Goal: Task Accomplishment & Management: Use online tool/utility

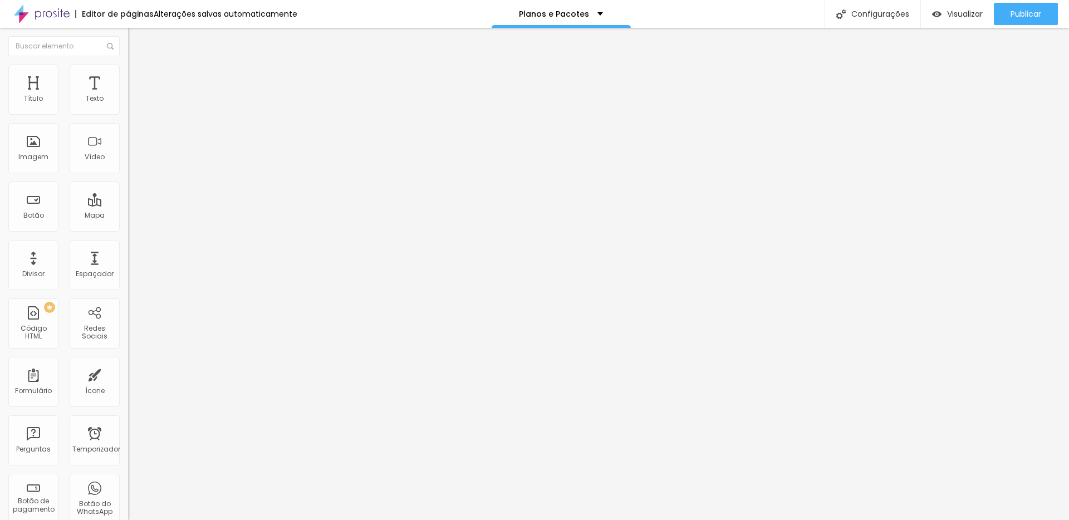
click at [138, 77] on font "Avançado" at bounding box center [156, 71] width 37 height 9
click at [128, 63] on img at bounding box center [133, 58] width 10 height 10
click at [128, 107] on button "button" at bounding box center [136, 101] width 16 height 12
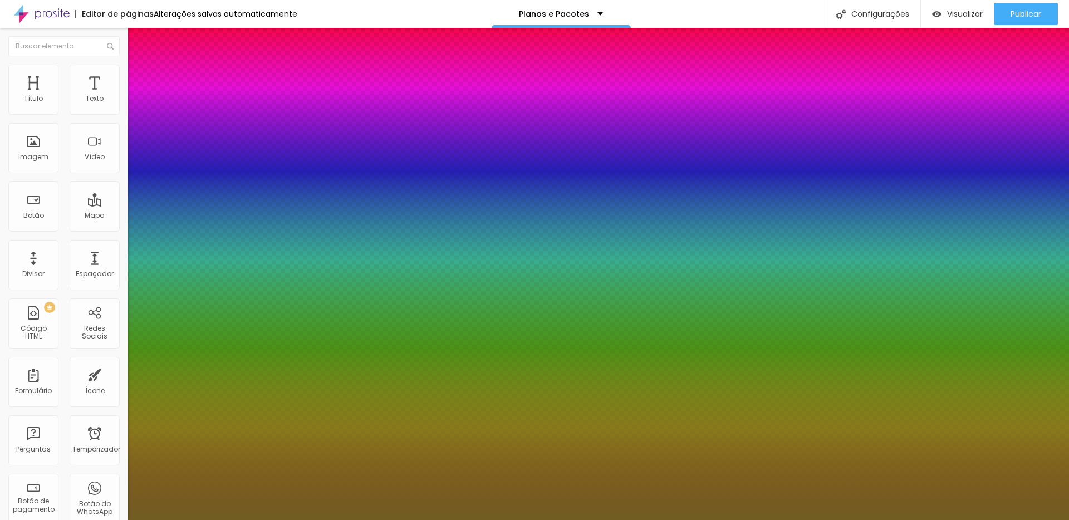
type input "1"
click at [573, 519] on div at bounding box center [534, 520] width 1069 height 0
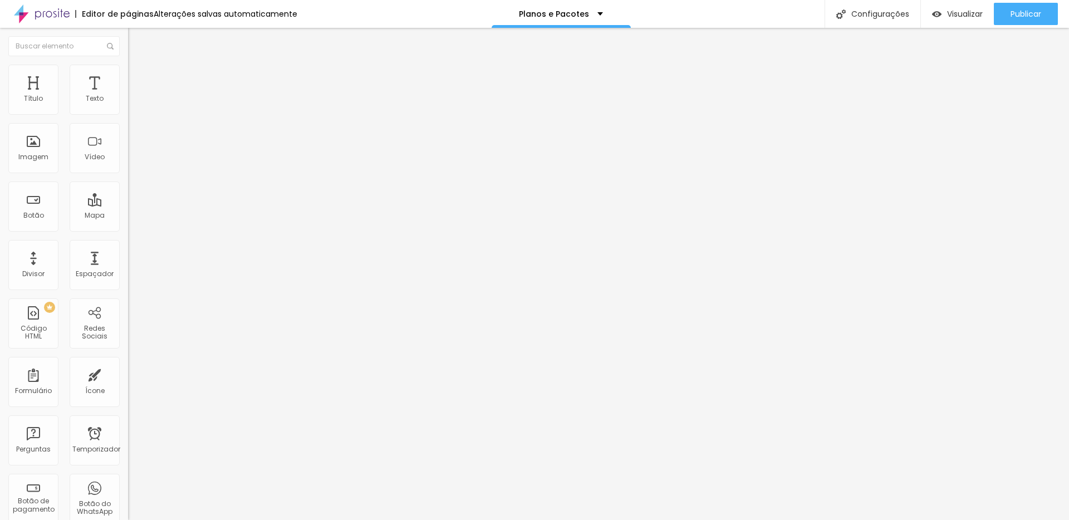
click at [133, 104] on icon "button" at bounding box center [136, 100] width 7 height 7
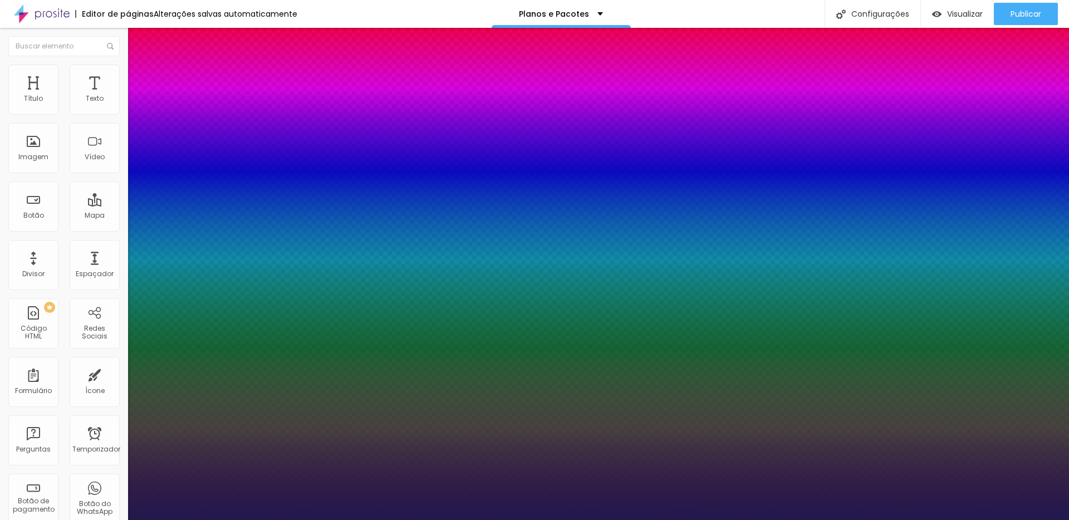
type input "1"
select select "WorkSans"
type input "1"
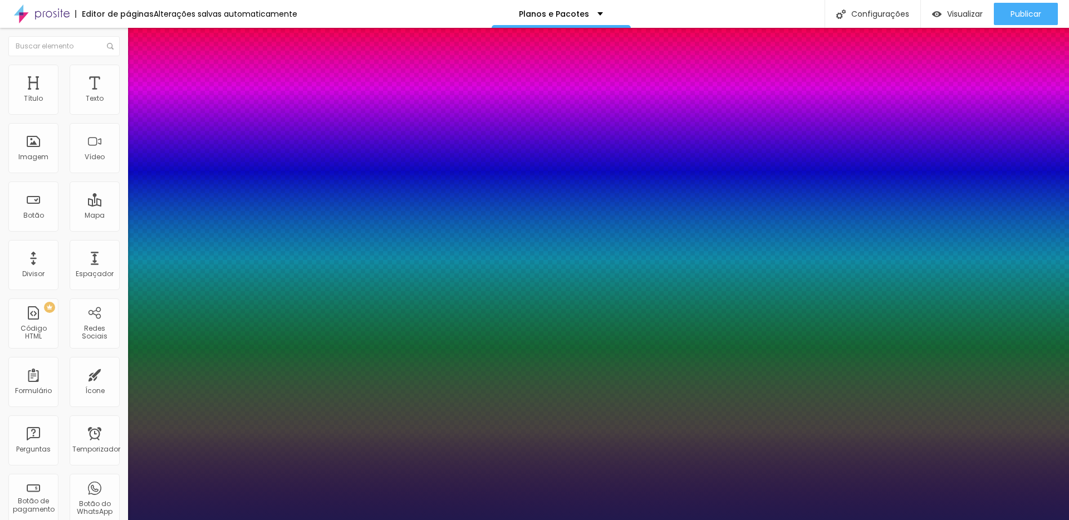
click at [500, 519] on div at bounding box center [534, 520] width 1069 height 0
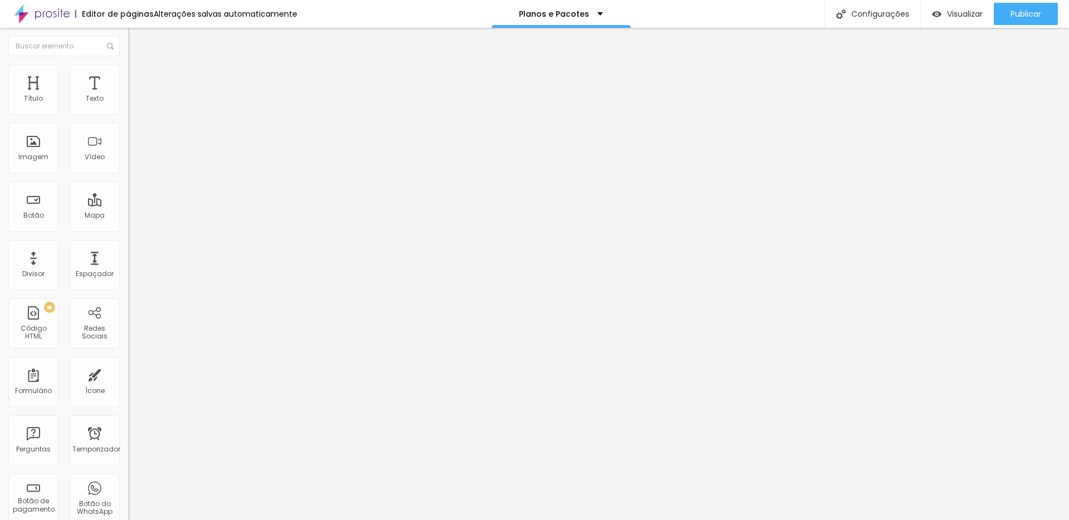
click at [133, 104] on icon "button" at bounding box center [136, 100] width 7 height 7
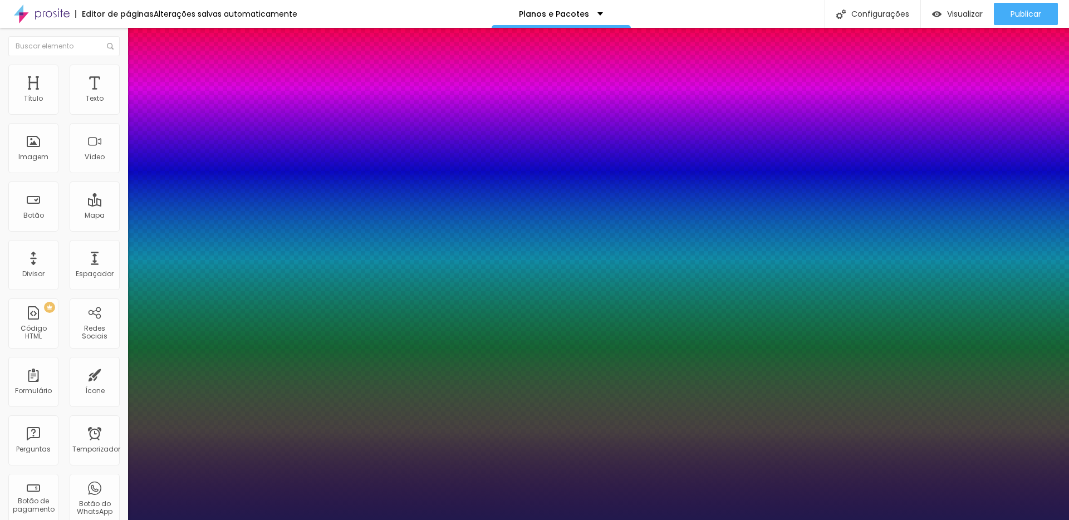
type input "1"
type input "21"
type input "1"
type input "23"
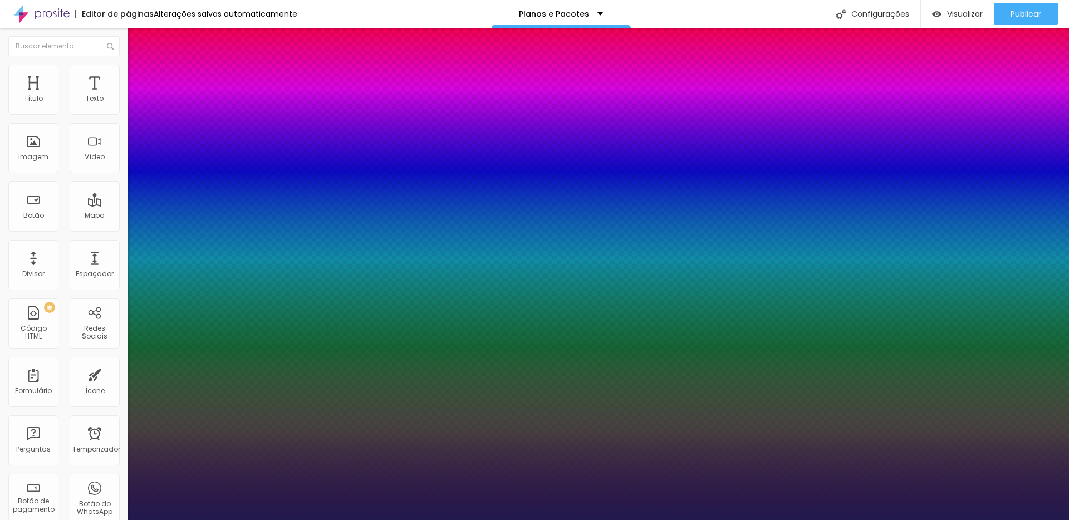
type input "23"
type input "1"
type input "26"
type input "1"
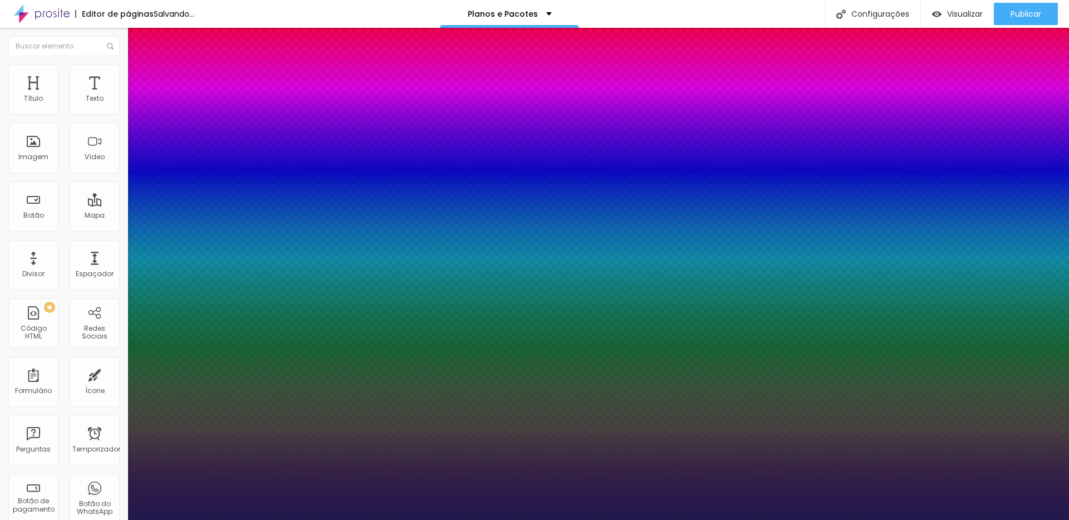
type input "27"
type input "1"
type input "26"
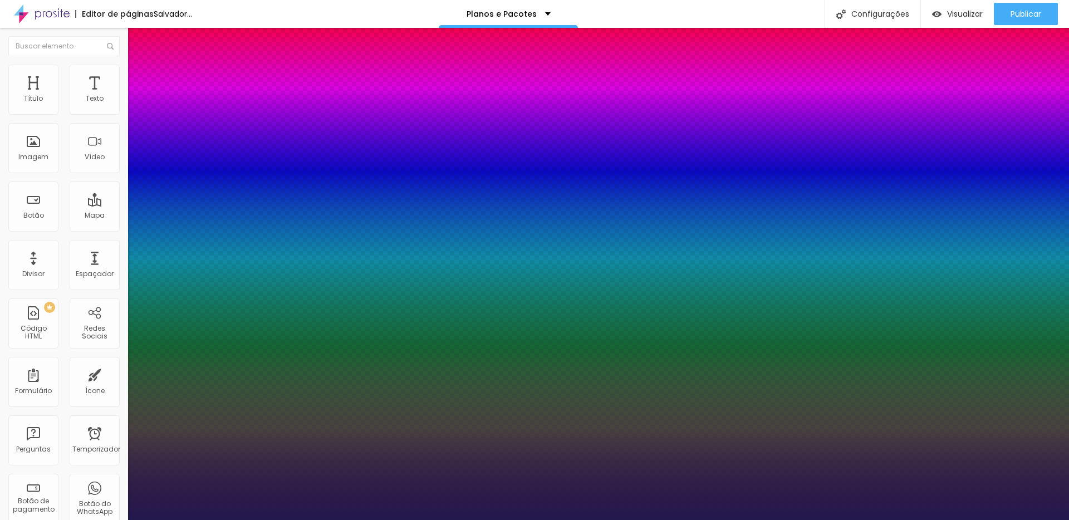
type input "1"
type input "25"
type input "1"
drag, startPoint x: 151, startPoint y: 192, endPoint x: 158, endPoint y: 192, distance: 6.7
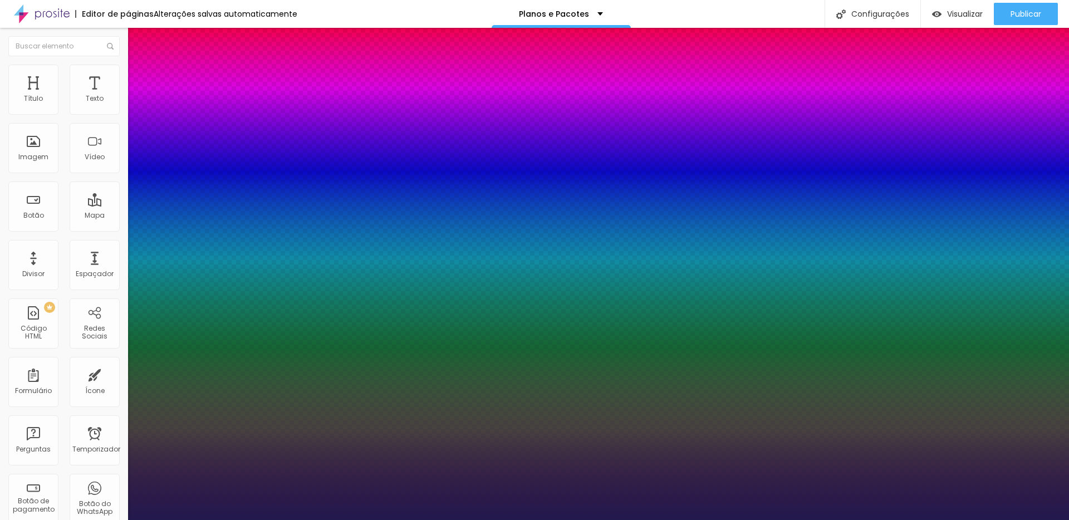
type input "25"
type input "1"
click at [822, 519] on div at bounding box center [534, 520] width 1069 height 0
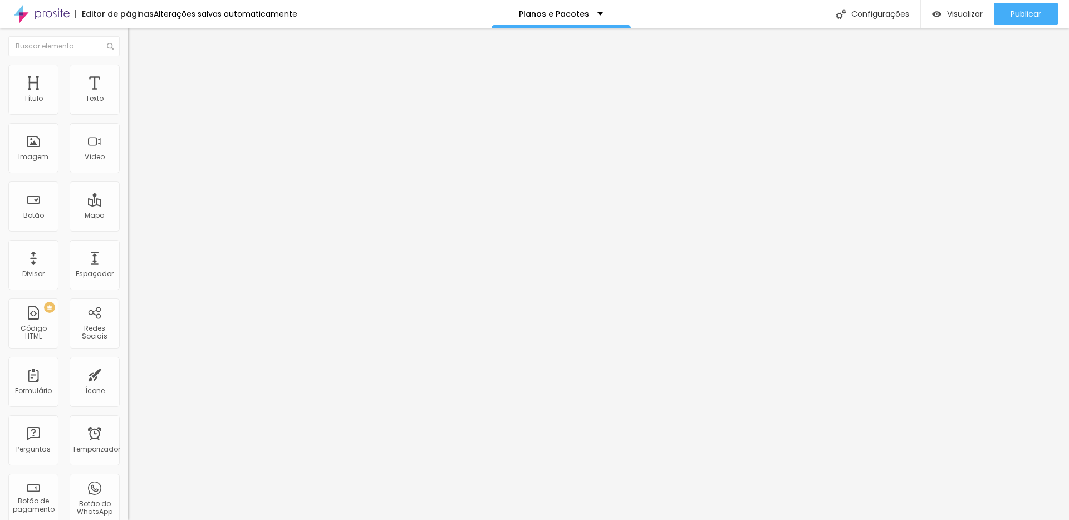
click at [134, 102] on icon "button" at bounding box center [136, 100] width 4 height 4
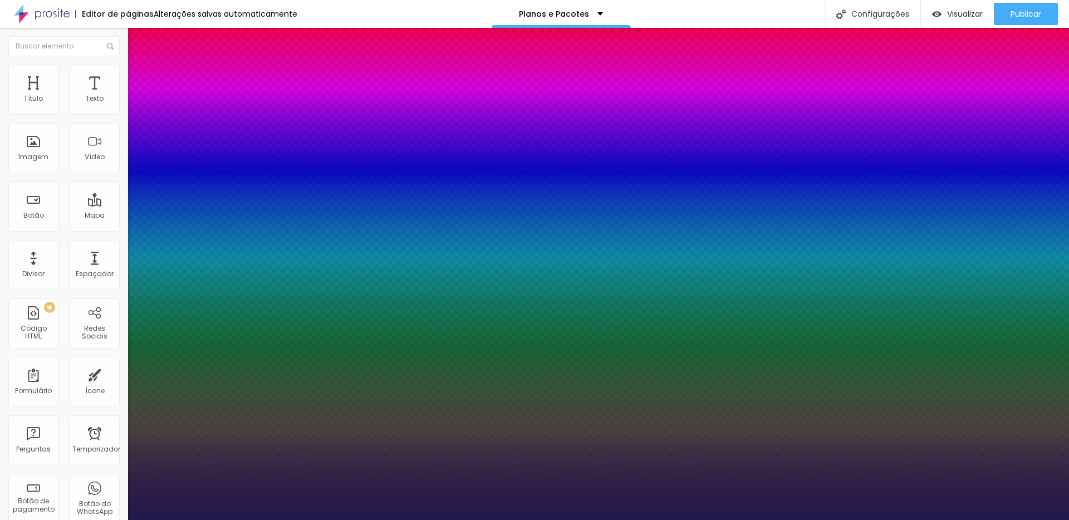
type input "1"
type input "20"
type input "1"
type input "20"
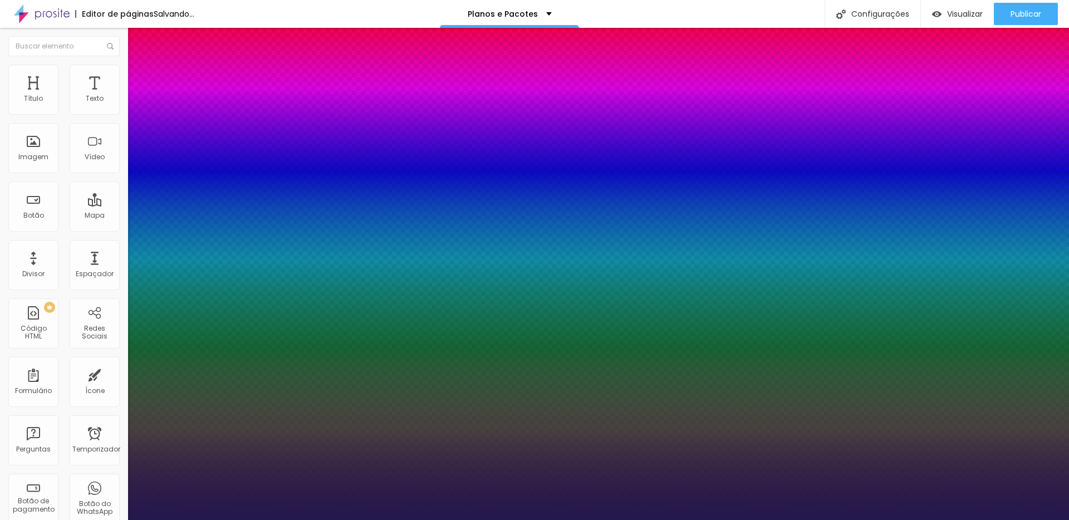
type input "1"
click at [486, 519] on div at bounding box center [534, 520] width 1069 height 0
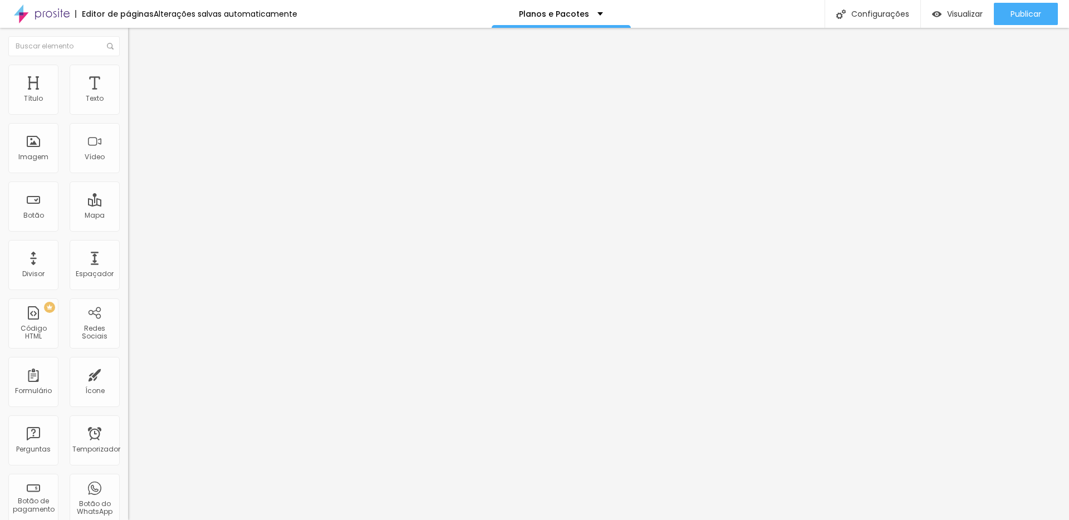
click at [133, 104] on icon "button" at bounding box center [136, 100] width 7 height 7
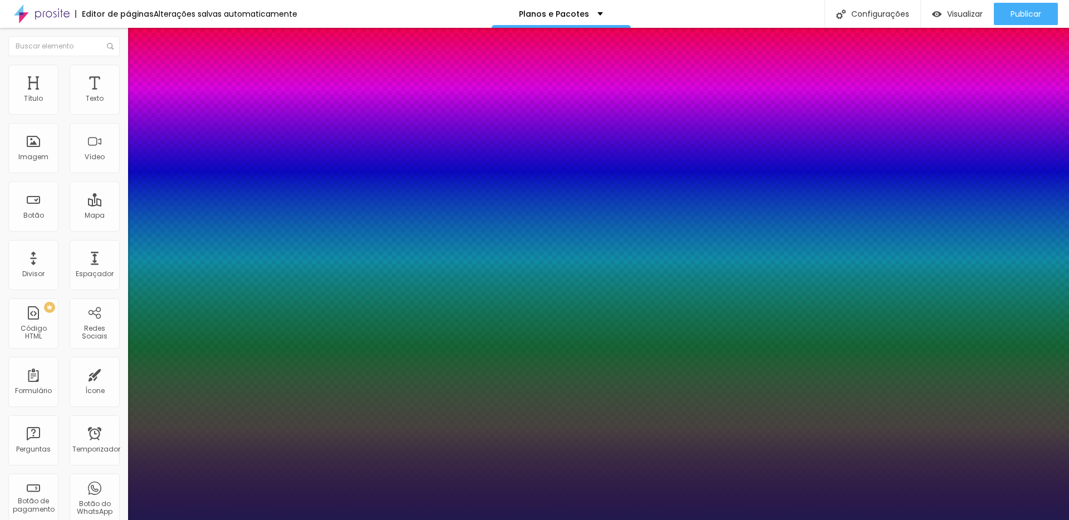
type input "1"
type input "1.2"
type input "1"
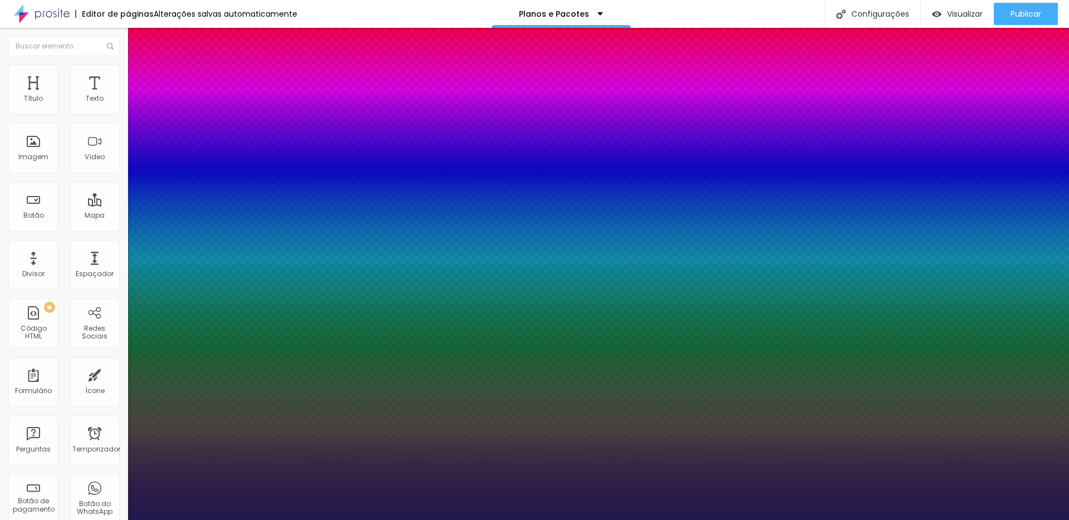
type input "1"
type input "1.2"
type input "1"
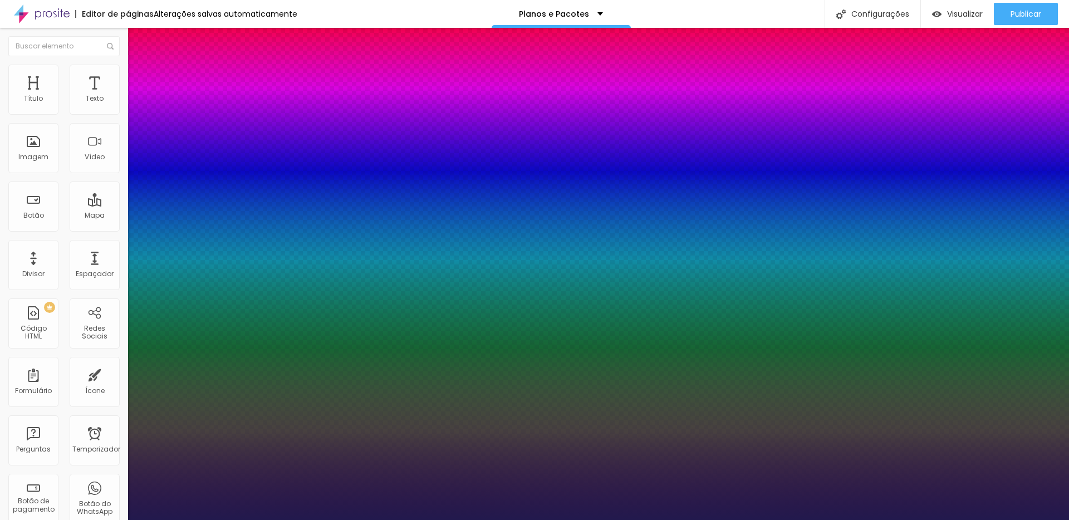
type input "1.3"
type input "1"
type input "1.4"
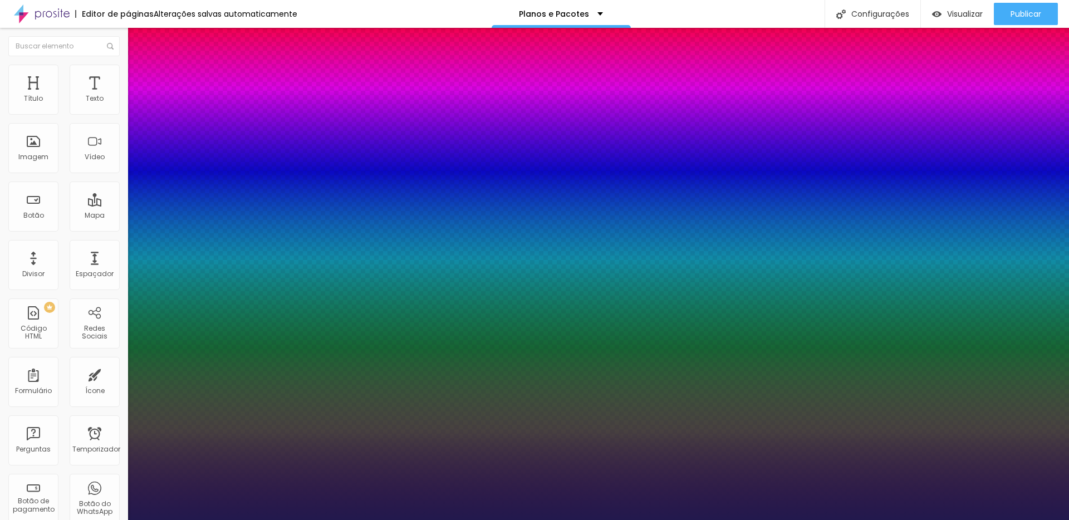
type input "1"
type input "1.5"
drag, startPoint x: 188, startPoint y: 264, endPoint x: 194, endPoint y: 265, distance: 6.1
type input "1.5"
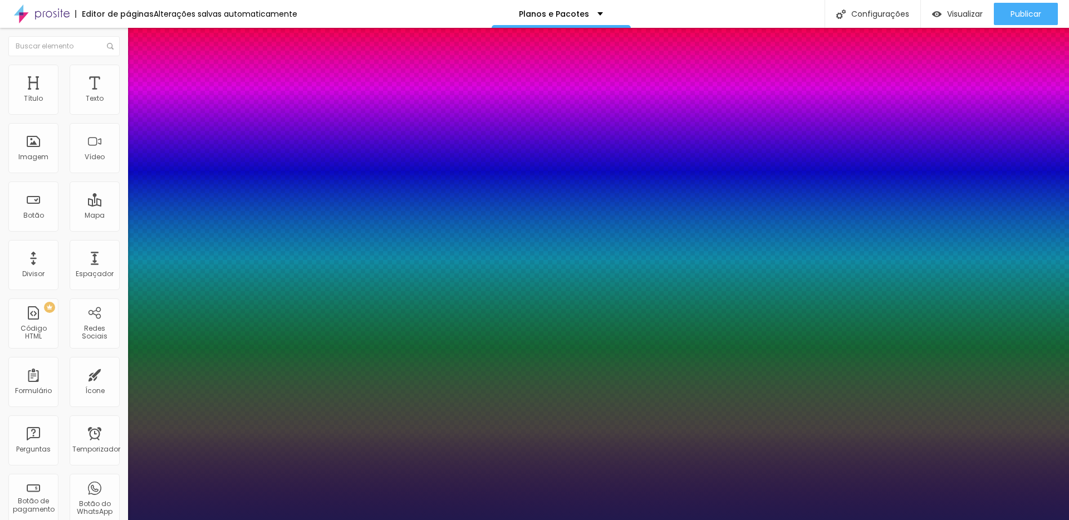
type input "1"
click at [638, 519] on div at bounding box center [534, 520] width 1069 height 0
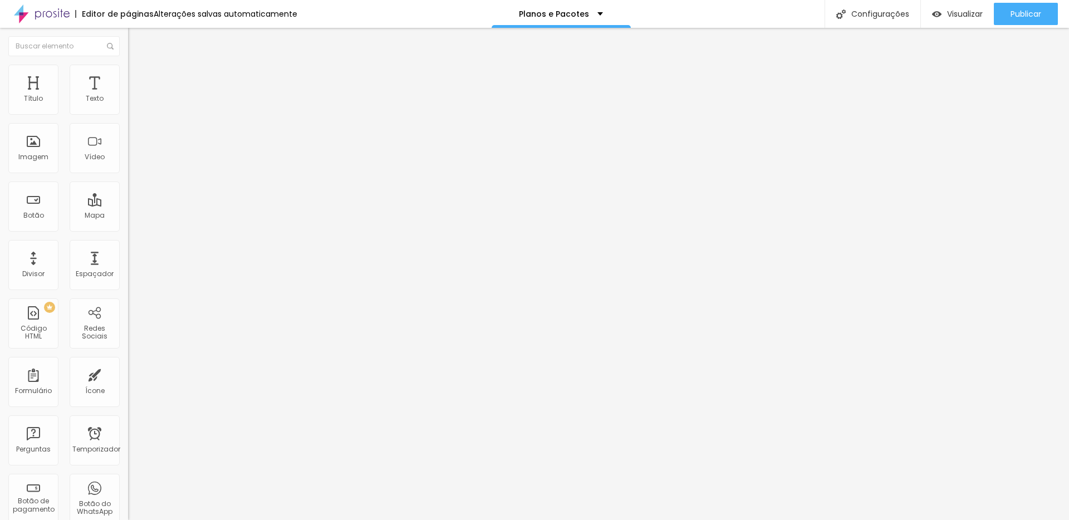
click at [138, 77] on font "Avançado" at bounding box center [156, 71] width 37 height 9
type input "11"
type input "7"
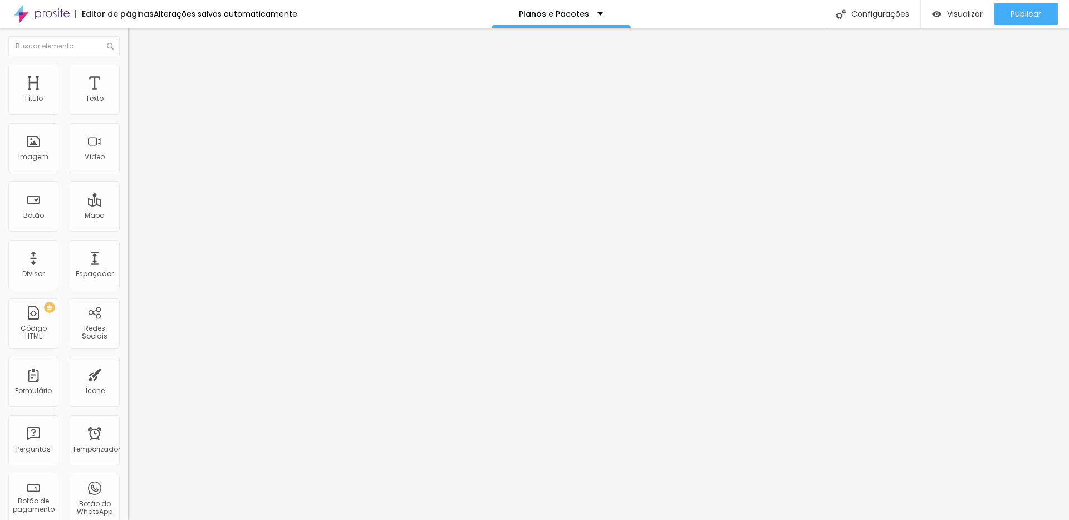
type input "6"
type input "0"
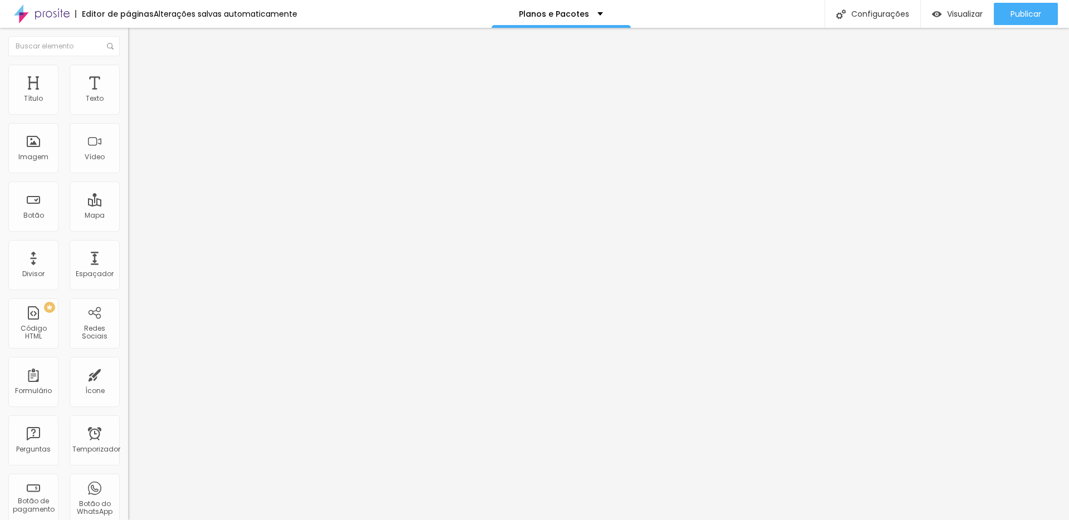
drag, startPoint x: 36, startPoint y: 131, endPoint x: 6, endPoint y: 129, distance: 30.7
click at [128, 233] on div "0 Espaço de baixo" at bounding box center [192, 312] width 128 height 158
drag, startPoint x: 24, startPoint y: 106, endPoint x: 14, endPoint y: 106, distance: 10.6
click at [128, 205] on input "range" at bounding box center [164, 209] width 72 height 9
click at [128, 73] on li "Avançado" at bounding box center [192, 70] width 128 height 11
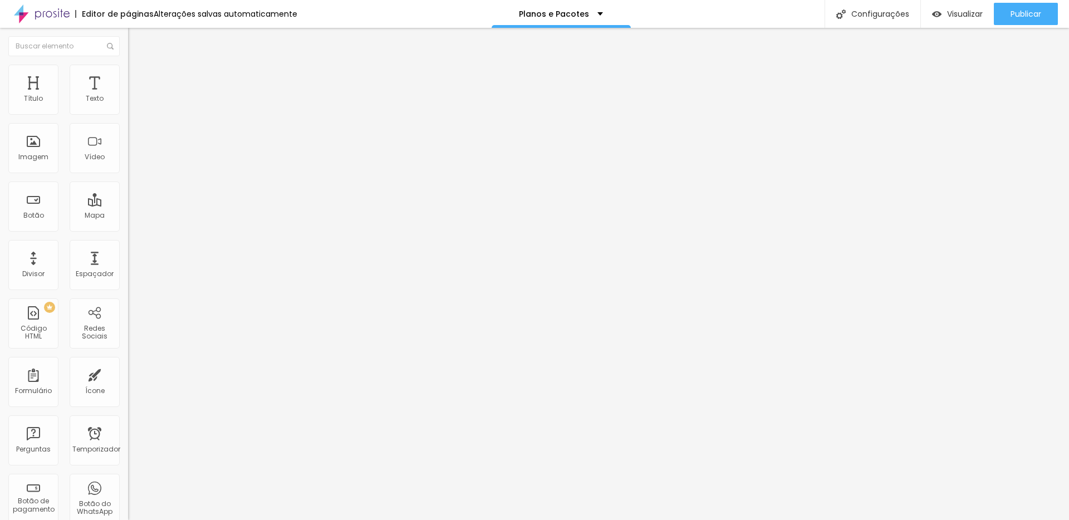
type input "6"
type input "1"
type input "2"
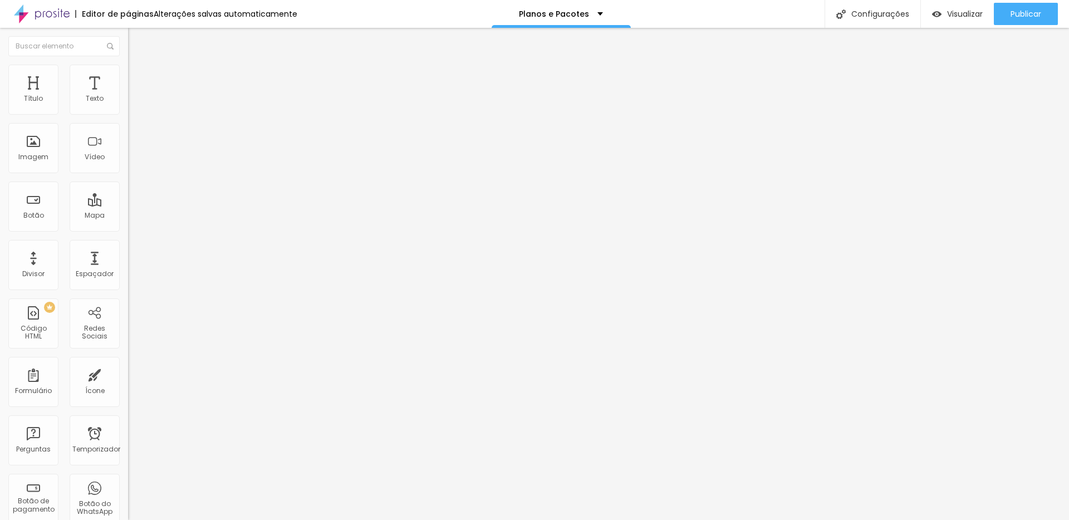
type input "2"
type input "13"
type input "21"
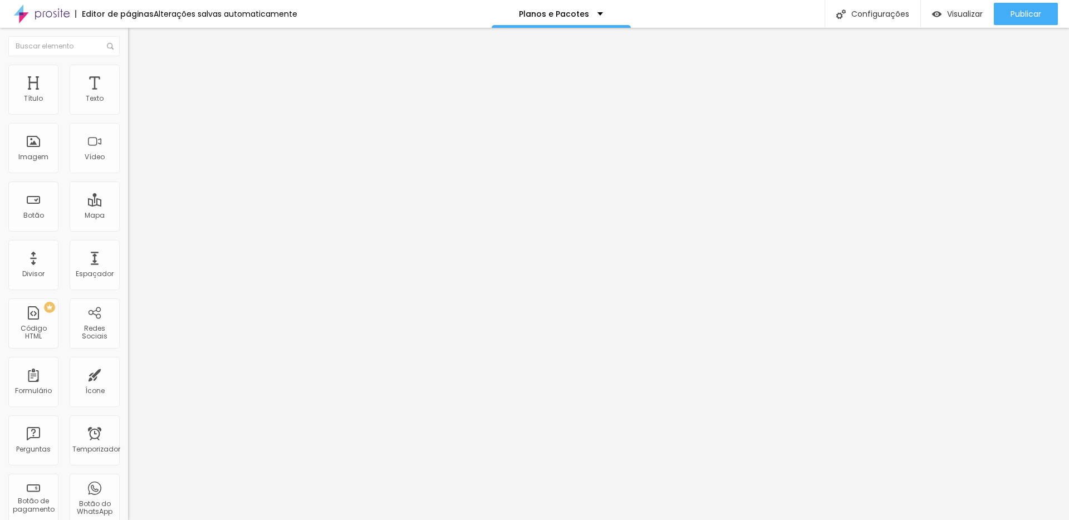
type input "24"
type input "25"
drag, startPoint x: 31, startPoint y: 134, endPoint x: 43, endPoint y: 134, distance: 11.7
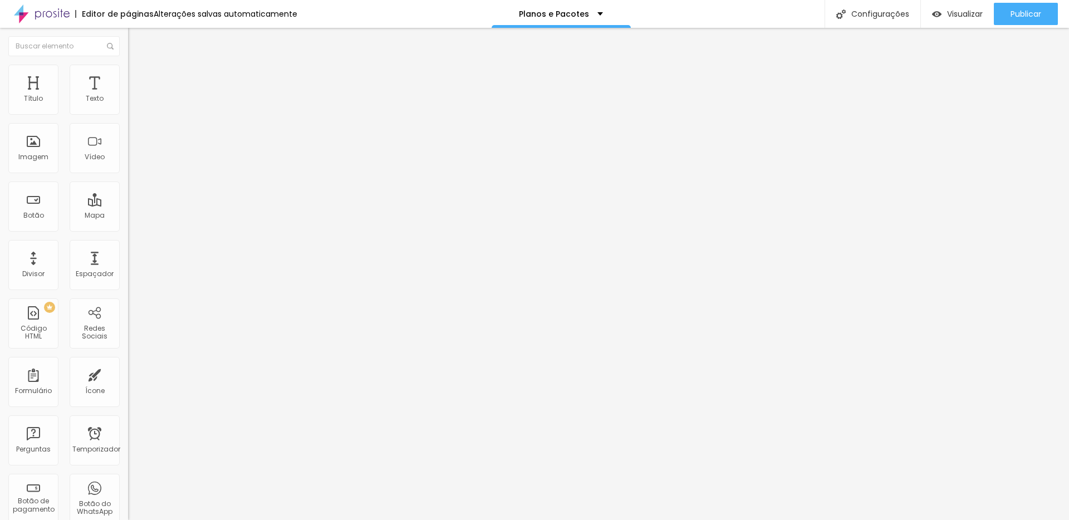
type input "25"
click at [128, 362] on input "range" at bounding box center [164, 366] width 72 height 9
type input "0"
drag, startPoint x: 31, startPoint y: 111, endPoint x: 1, endPoint y: 109, distance: 30.7
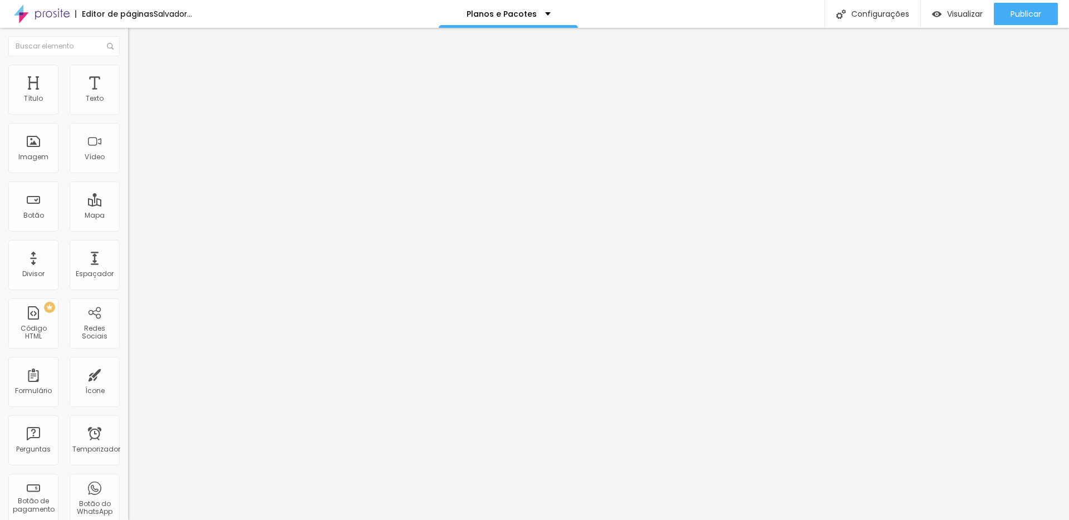
type input "0"
click at [128, 205] on input "range" at bounding box center [164, 209] width 72 height 9
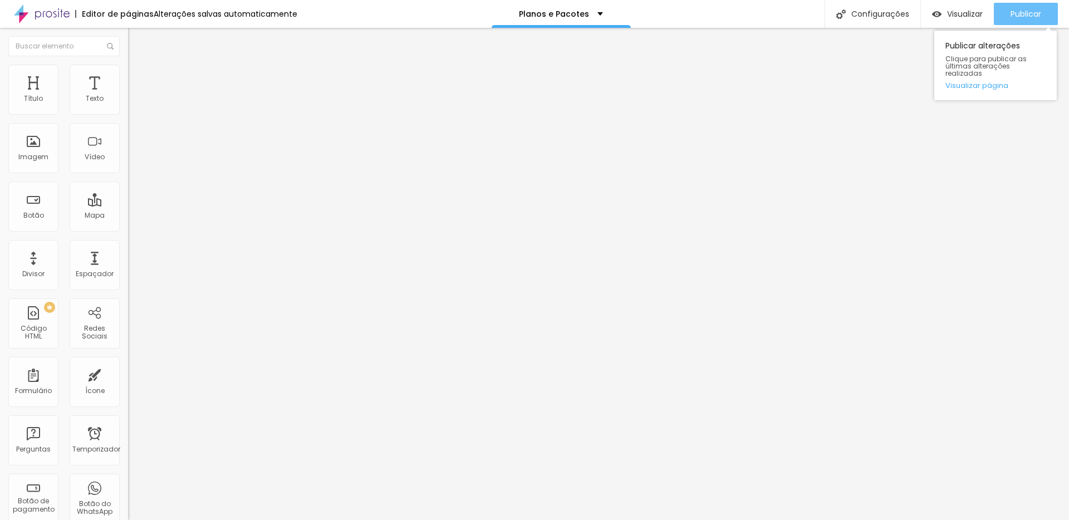
click at [1022, 9] on font "Publicar" at bounding box center [1026, 13] width 31 height 11
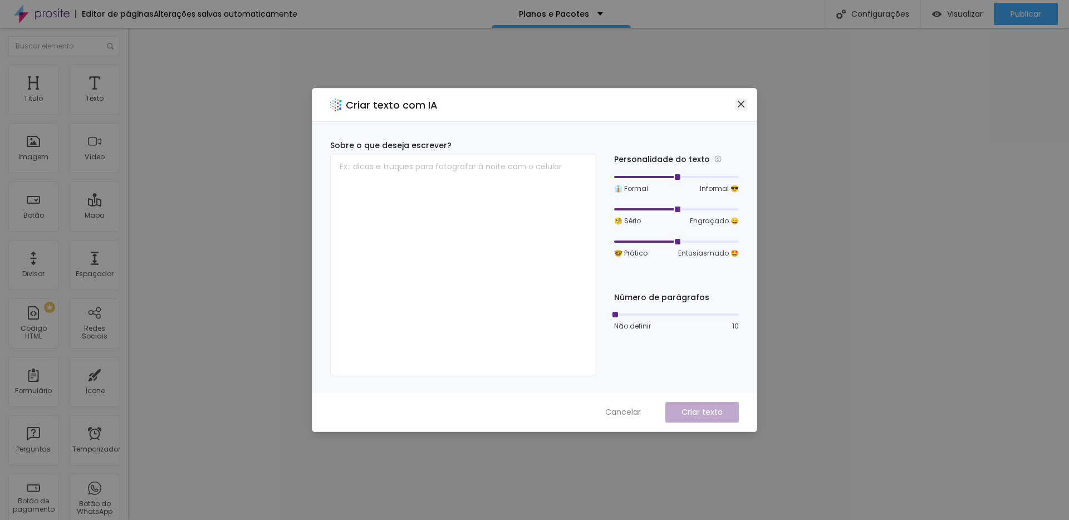
click at [739, 105] on icon "fechar" at bounding box center [741, 104] width 9 height 9
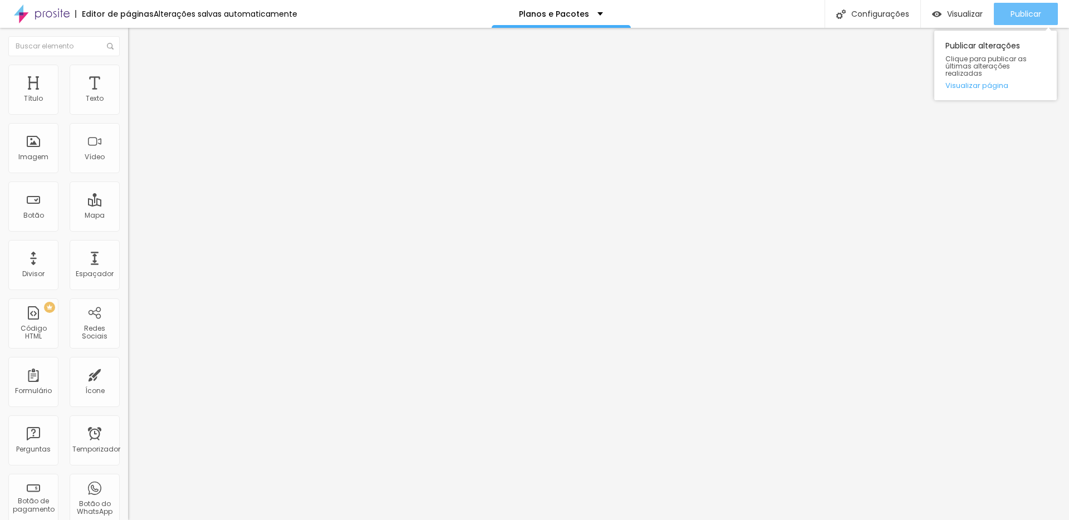
click at [1024, 20] on div "Publicar" at bounding box center [1026, 14] width 31 height 22
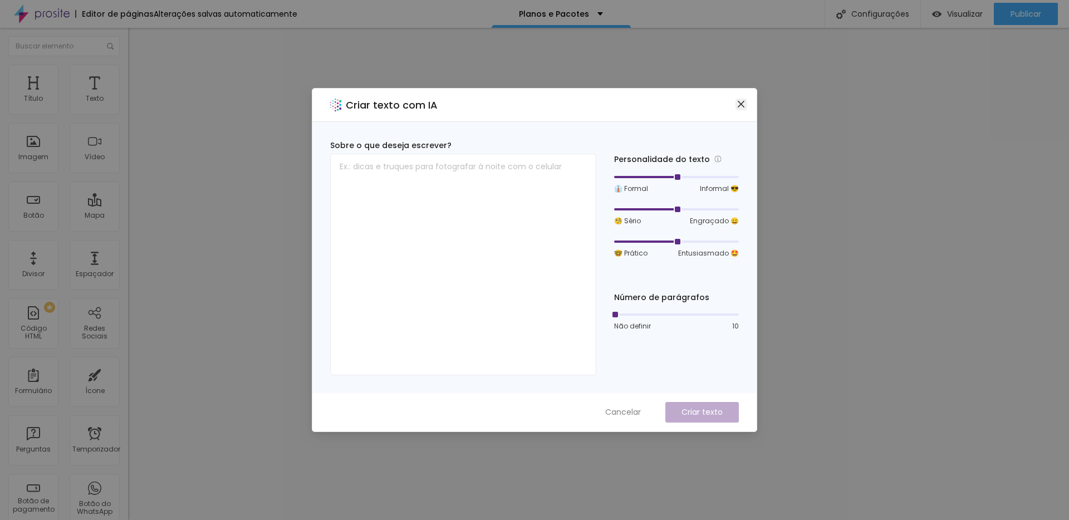
click at [742, 107] on icon "fechar" at bounding box center [741, 104] width 9 height 9
click at [737, 97] on div "Criar texto com IA" at bounding box center [534, 105] width 444 height 33
click at [738, 101] on icon "fechar" at bounding box center [741, 104] width 7 height 7
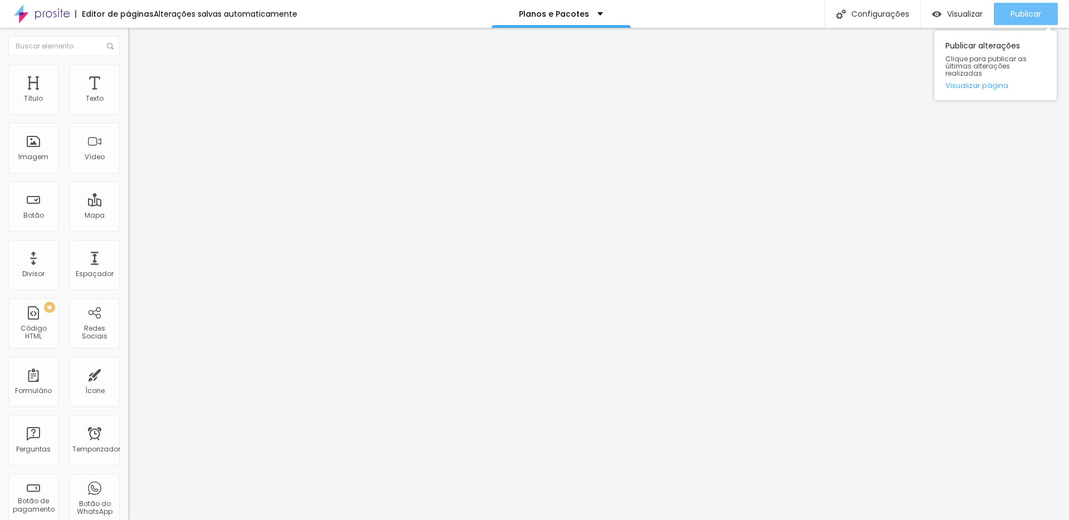
click at [1038, 11] on font "Publicar" at bounding box center [1026, 13] width 31 height 11
click at [1035, 13] on font "Publicar" at bounding box center [1026, 13] width 31 height 11
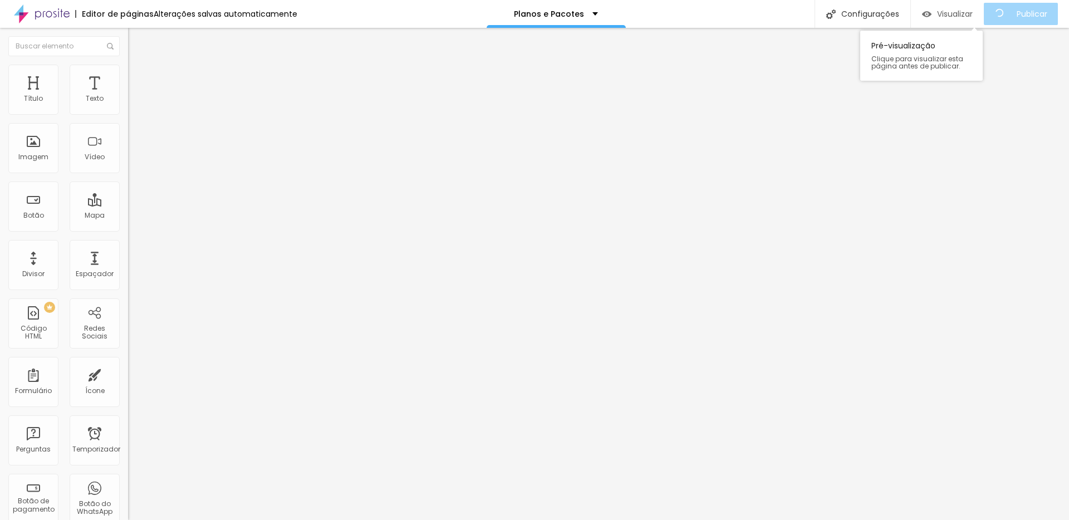
click at [972, 8] on font "Visualizar" at bounding box center [955, 13] width 36 height 11
click at [128, 70] on img at bounding box center [133, 70] width 10 height 10
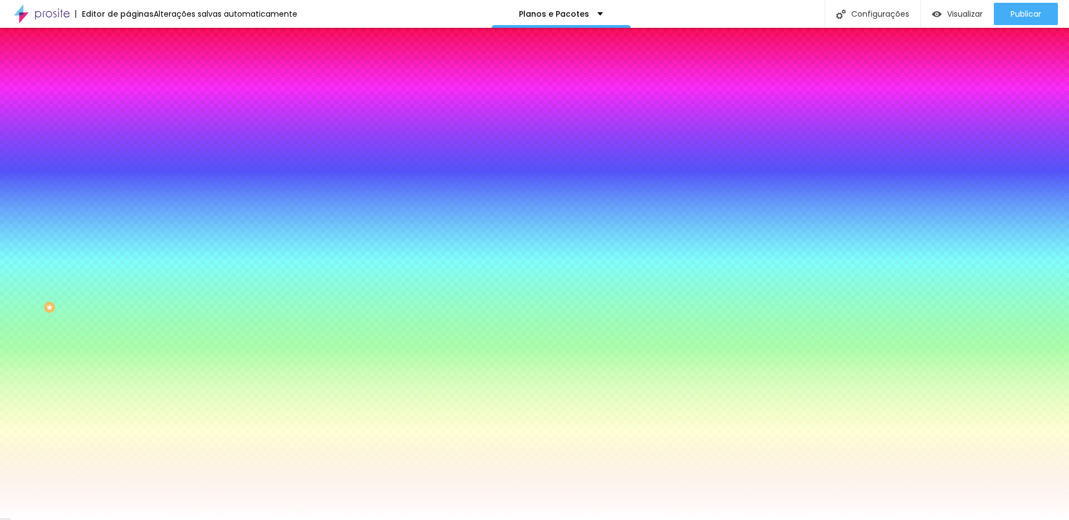
click at [128, 76] on li "Avançado" at bounding box center [192, 81] width 128 height 11
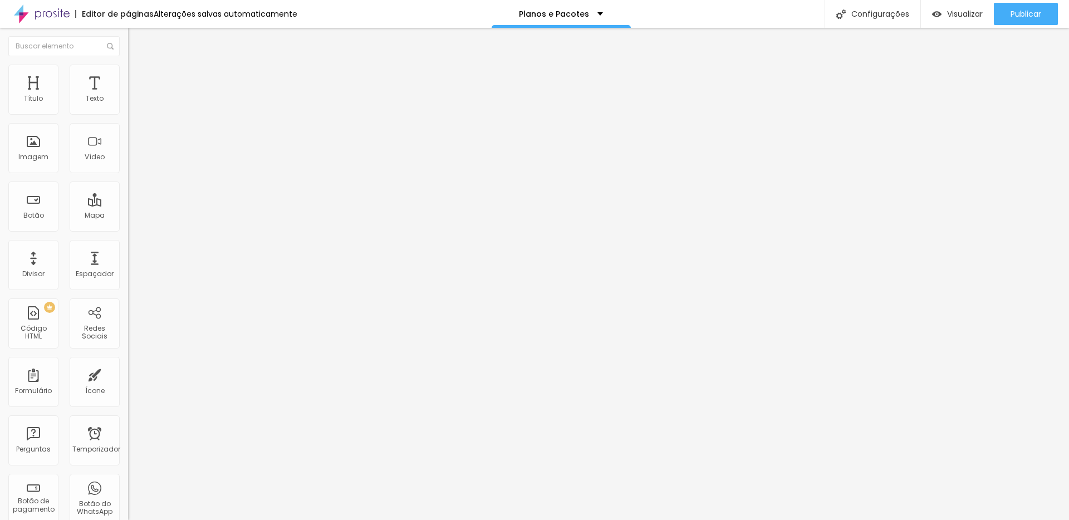
click at [138, 77] on font "Estilo" at bounding box center [146, 71] width 17 height 9
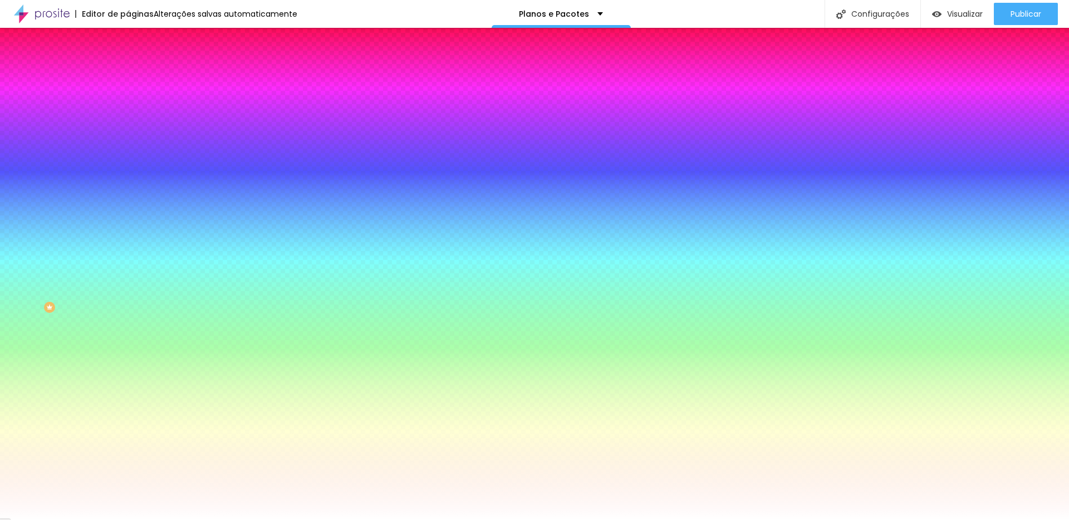
click at [128, 143] on button "button" at bounding box center [136, 149] width 16 height 12
click at [40, 519] on div at bounding box center [534, 520] width 1069 height 0
click at [128, 174] on button "button" at bounding box center [136, 180] width 16 height 12
click at [48, 519] on div at bounding box center [534, 520] width 1069 height 0
click at [138, 66] on font "Conteúdo" at bounding box center [155, 60] width 35 height 9
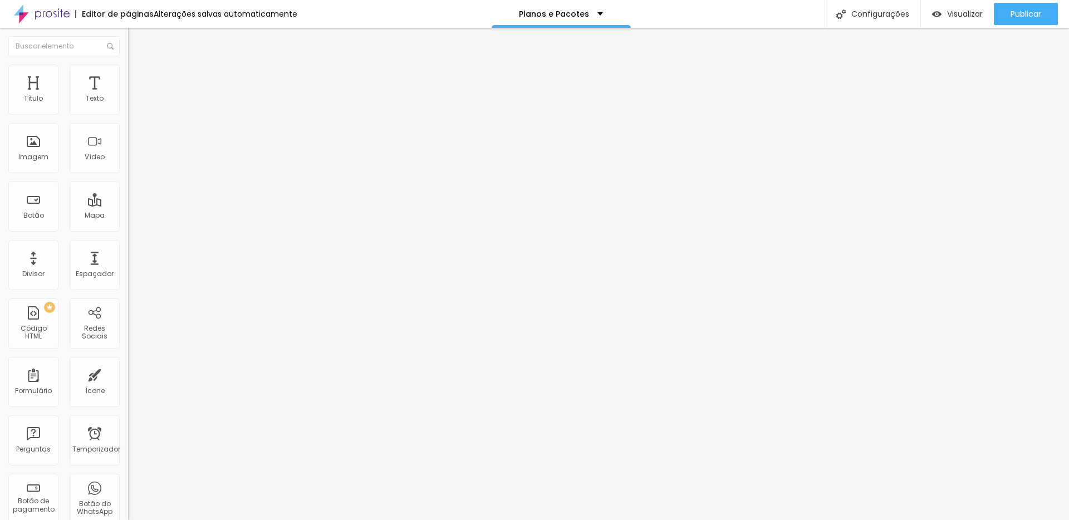
click at [128, 68] on img at bounding box center [133, 70] width 10 height 10
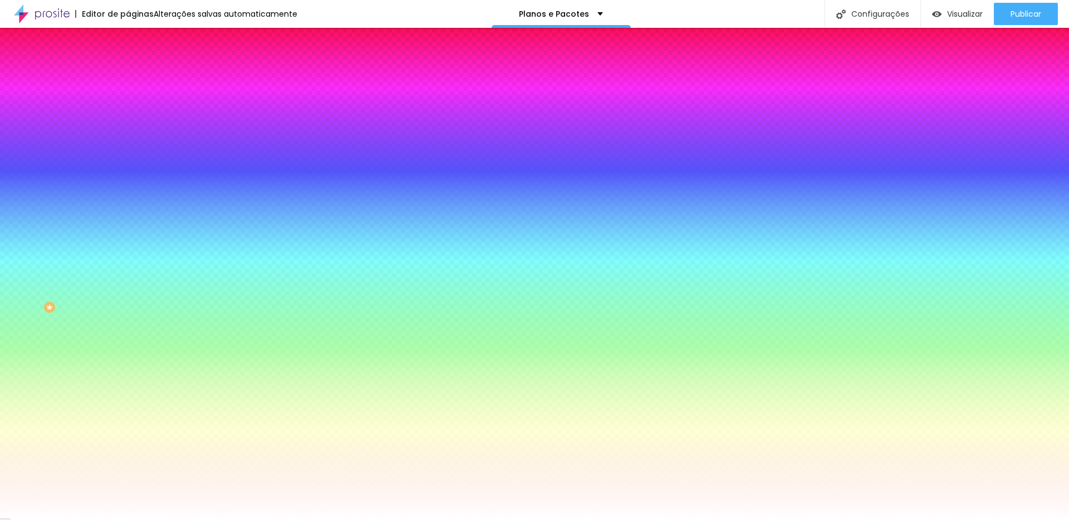
click at [128, 76] on li "Avançado" at bounding box center [192, 81] width 128 height 11
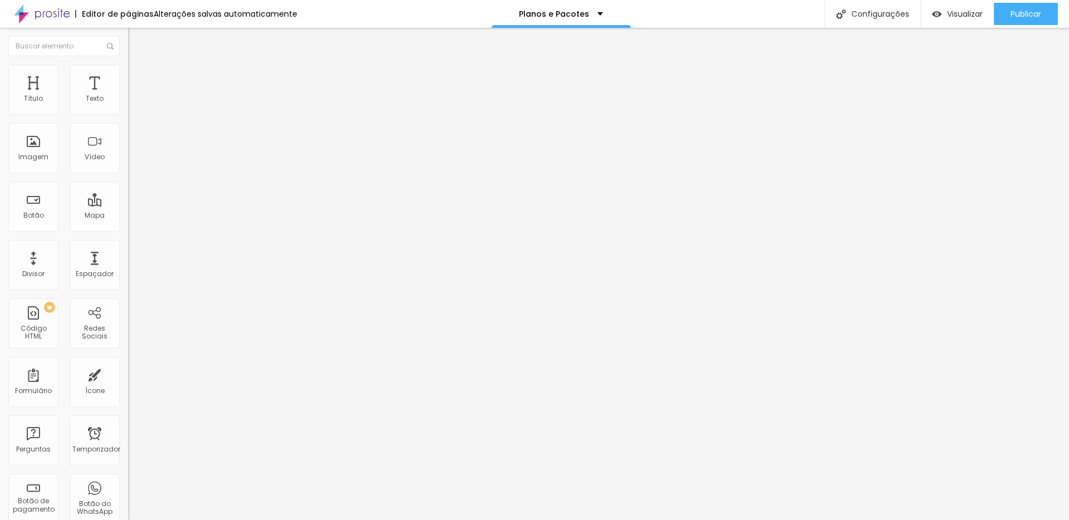
type input "15"
type input "10"
type input "15"
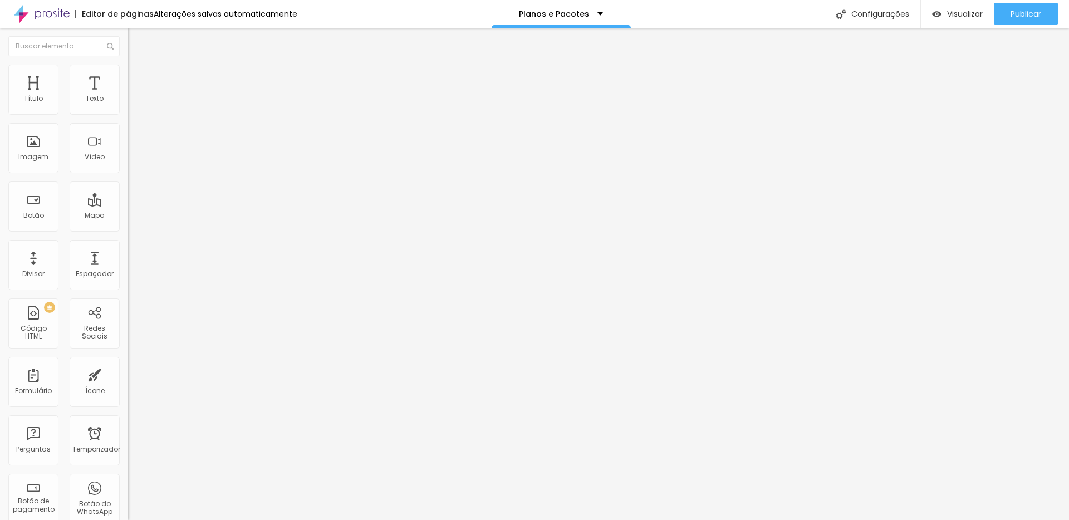
type input "15"
type input "20"
type input "25"
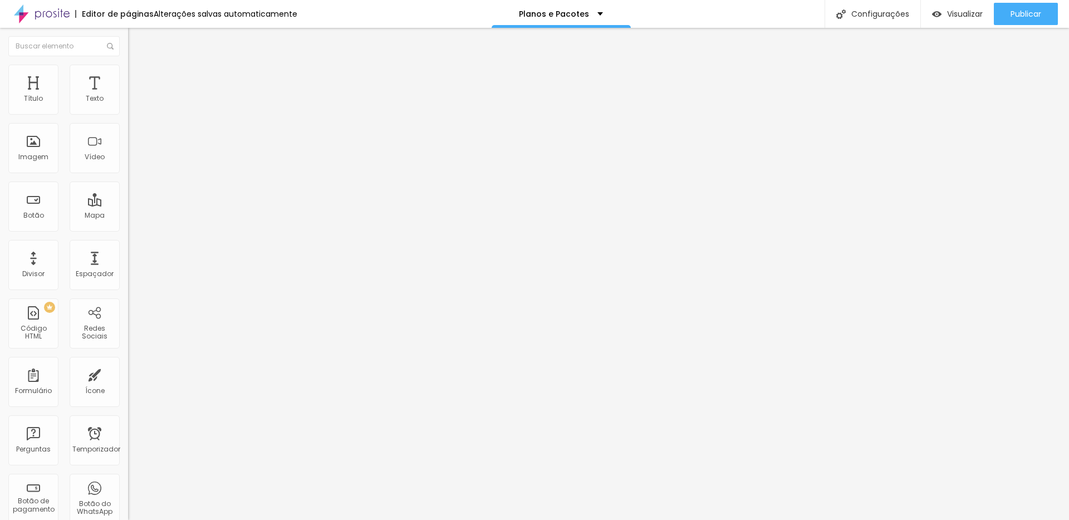
drag, startPoint x: 43, startPoint y: 111, endPoint x: 52, endPoint y: 110, distance: 8.9
type input "25"
click at [128, 216] on input "range" at bounding box center [164, 220] width 72 height 9
click at [128, 72] on li "Estilo" at bounding box center [192, 70] width 128 height 11
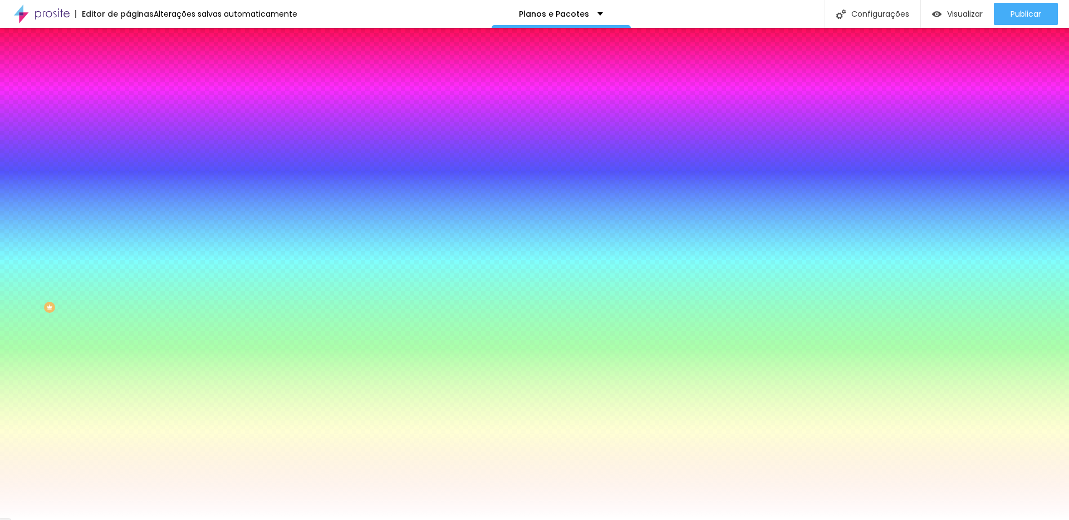
click at [138, 79] on font "Avançado" at bounding box center [156, 83] width 37 height 9
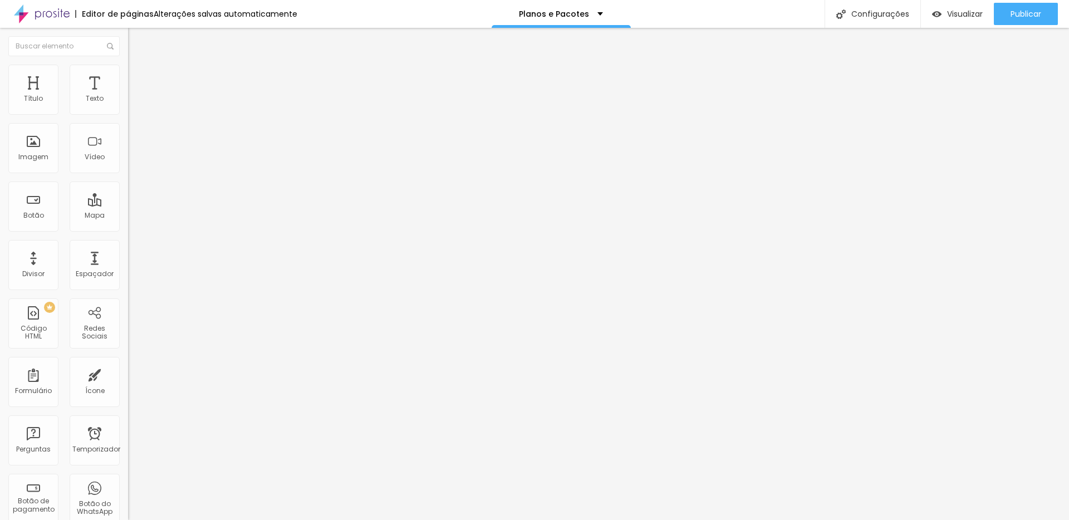
type input "0"
drag, startPoint x: 15, startPoint y: 130, endPoint x: -9, endPoint y: 130, distance: 23.9
click at [0, 130] on html "Editor de páginas Alterações salvas automaticamente Planos e Pacotes Configuraç…" at bounding box center [534, 260] width 1069 height 520
click at [1023, 14] on font "Publicar" at bounding box center [1026, 13] width 31 height 11
